Goal: Information Seeking & Learning: Learn about a topic

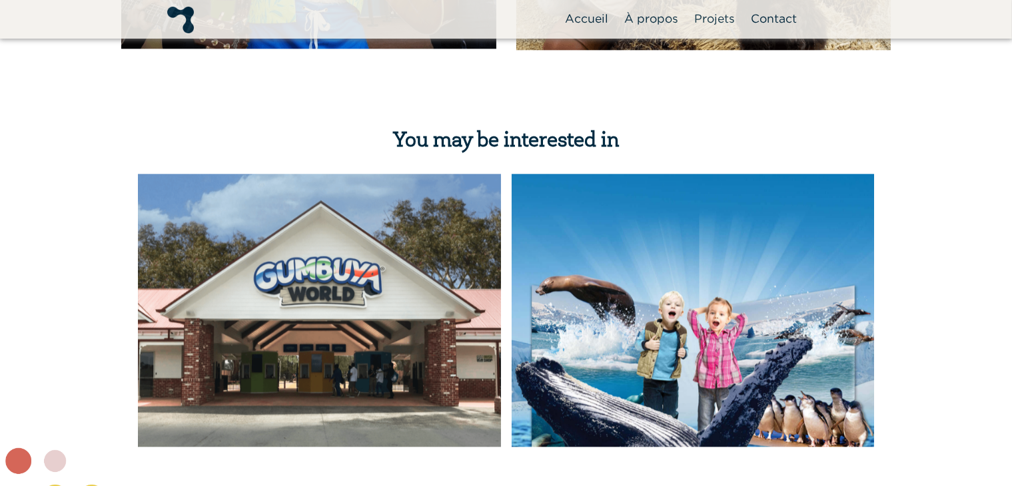
scroll to position [3398, 0]
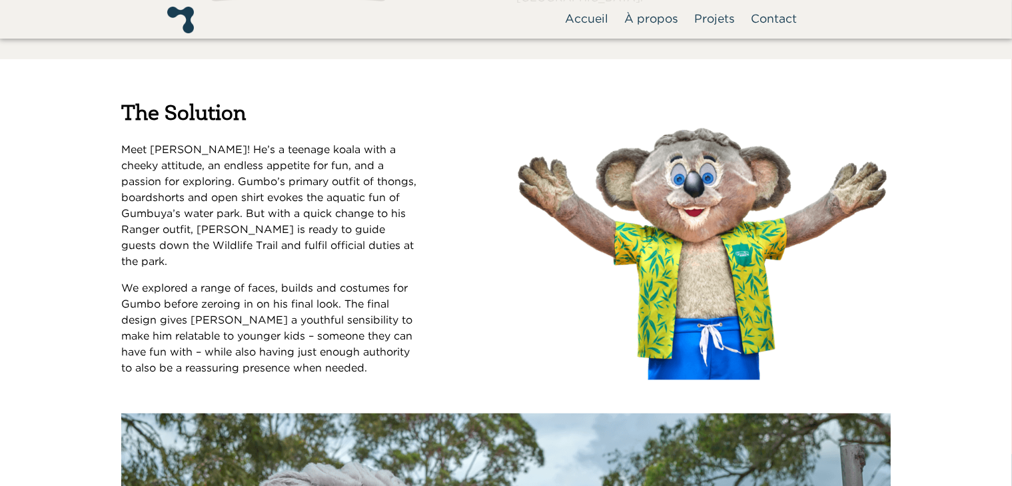
scroll to position [759, 0]
drag, startPoint x: 674, startPoint y: 220, endPoint x: 664, endPoint y: 222, distance: 10.2
